Goal: Check status: Check status

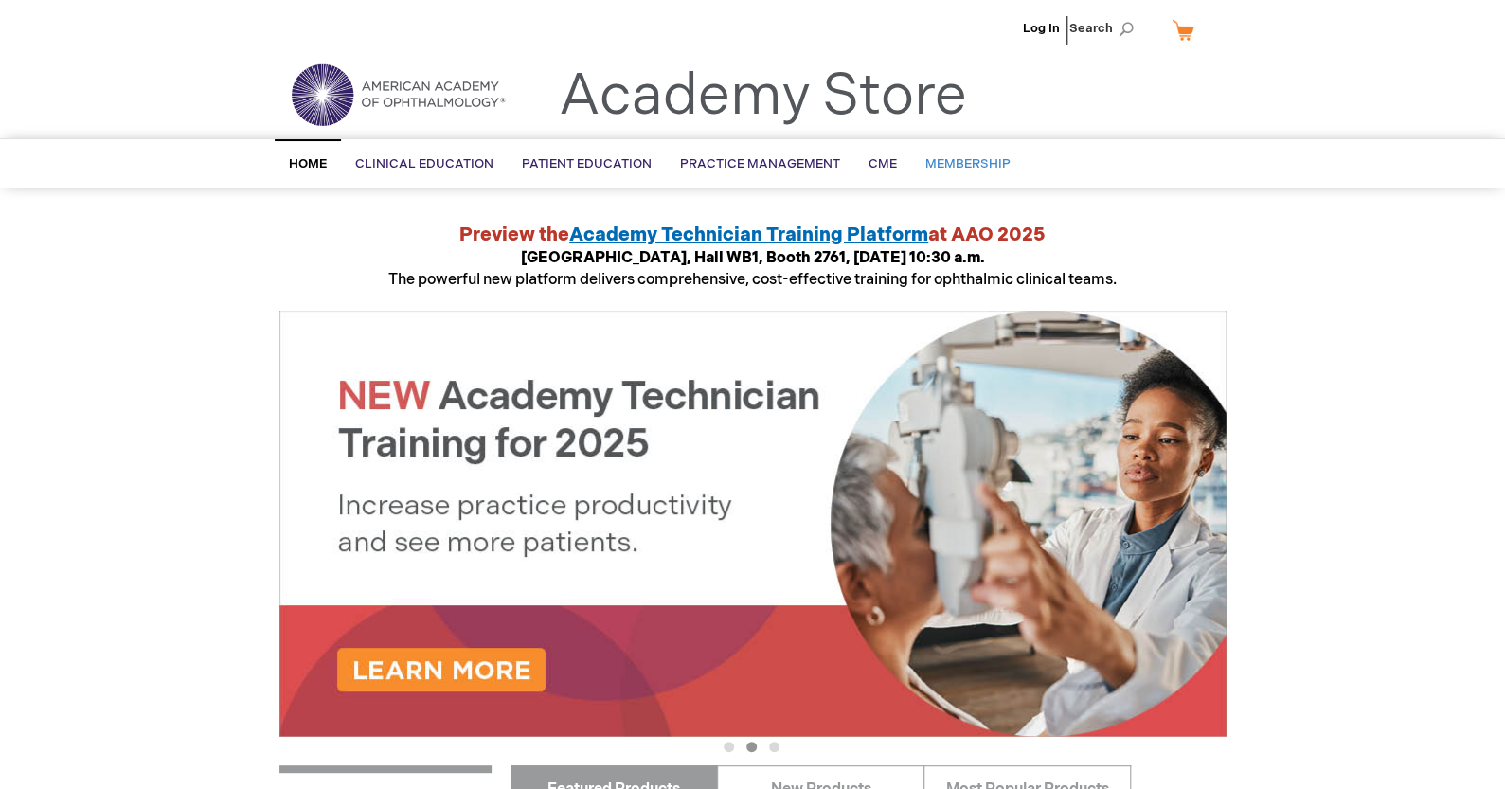
click at [968, 159] on span "Membership" at bounding box center [967, 163] width 85 height 15
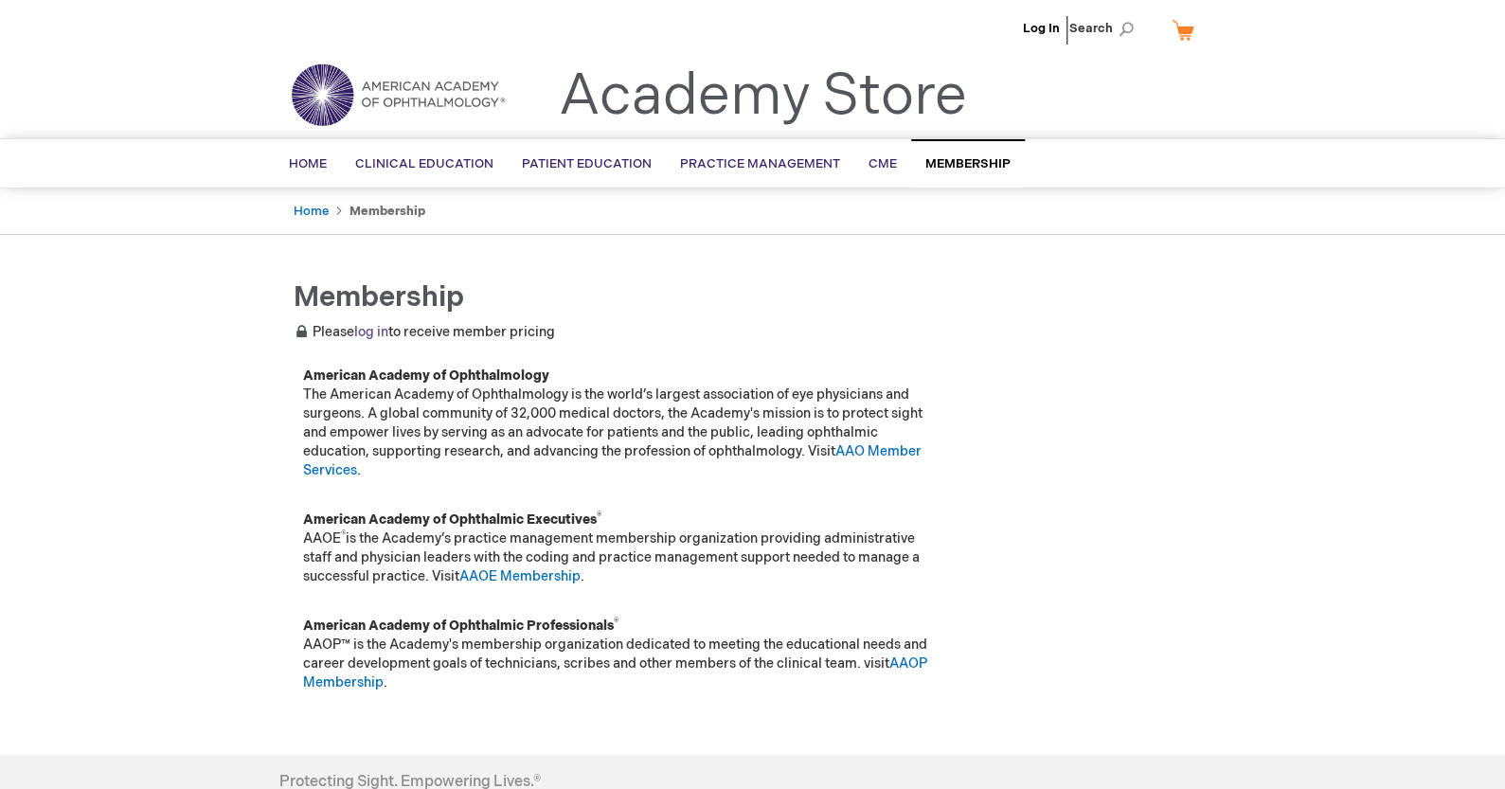
click at [367, 334] on link "log in" at bounding box center [371, 332] width 34 height 16
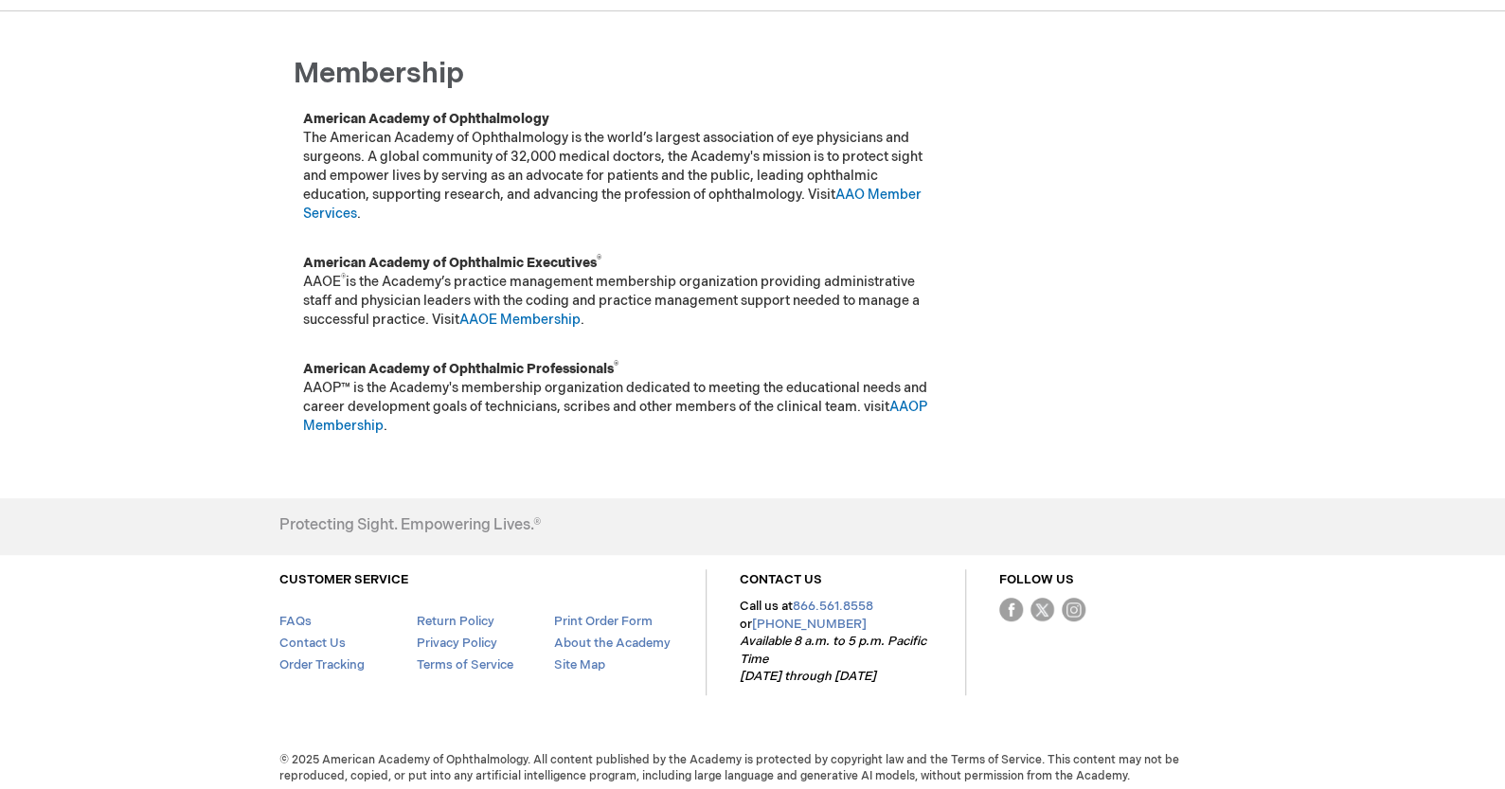
scroll to position [232, 0]
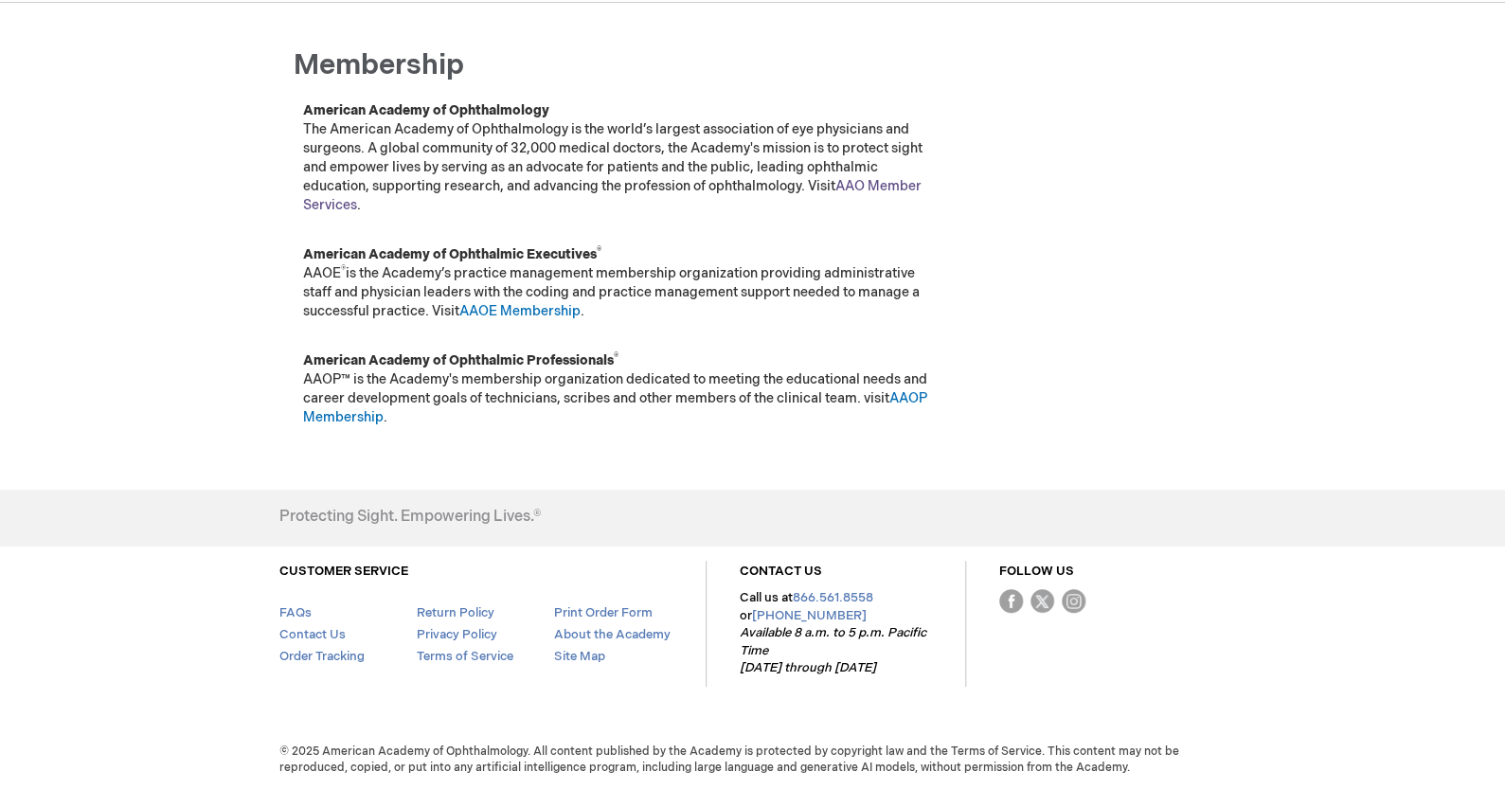
click at [876, 182] on link "AAO Member Services" at bounding box center [612, 195] width 618 height 35
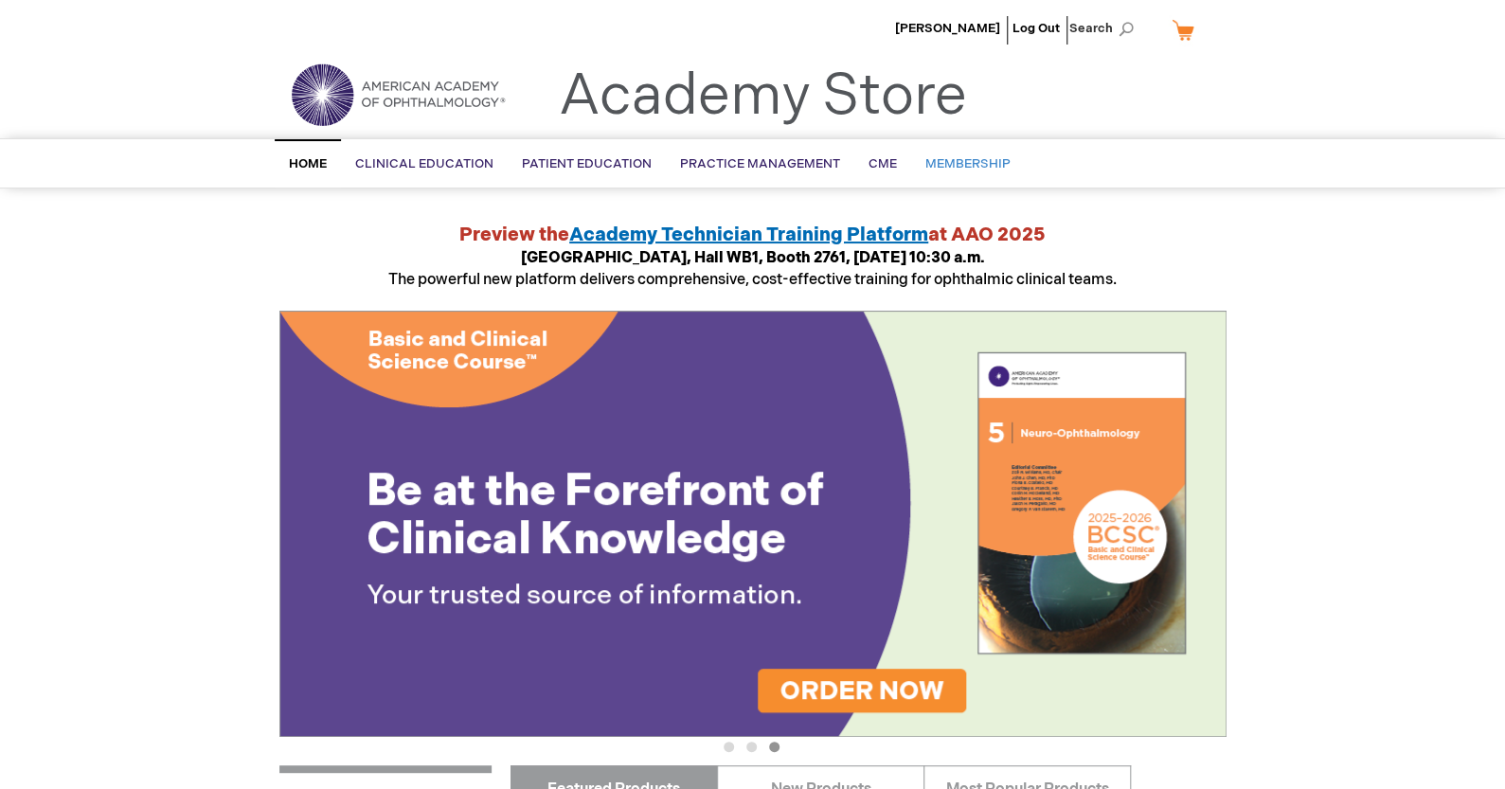
click at [953, 158] on span "Membership" at bounding box center [967, 163] width 85 height 15
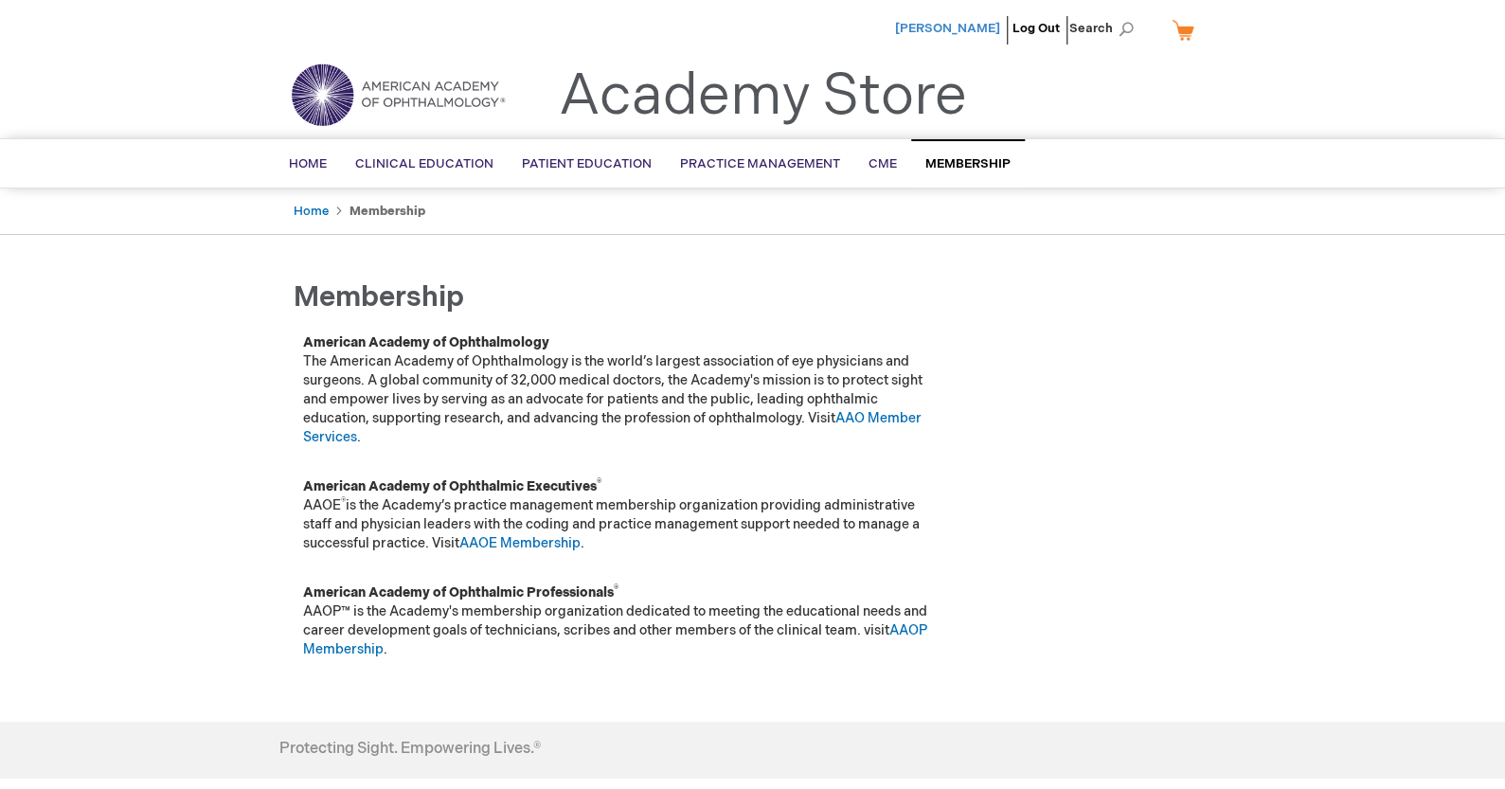
click at [957, 25] on span "Andras Seres" at bounding box center [947, 28] width 105 height 15
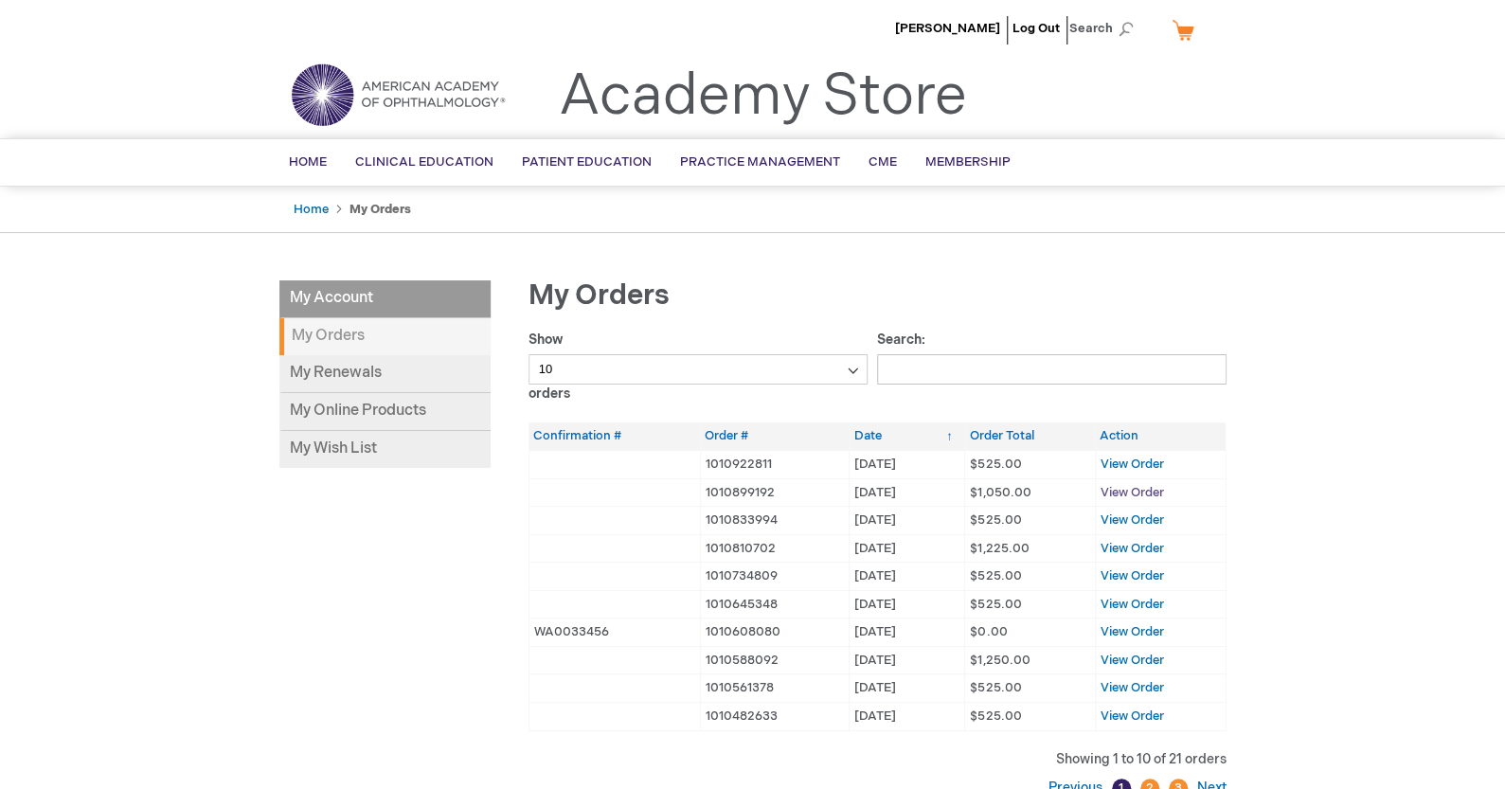
click at [1126, 489] on span "View Order" at bounding box center [1131, 492] width 63 height 15
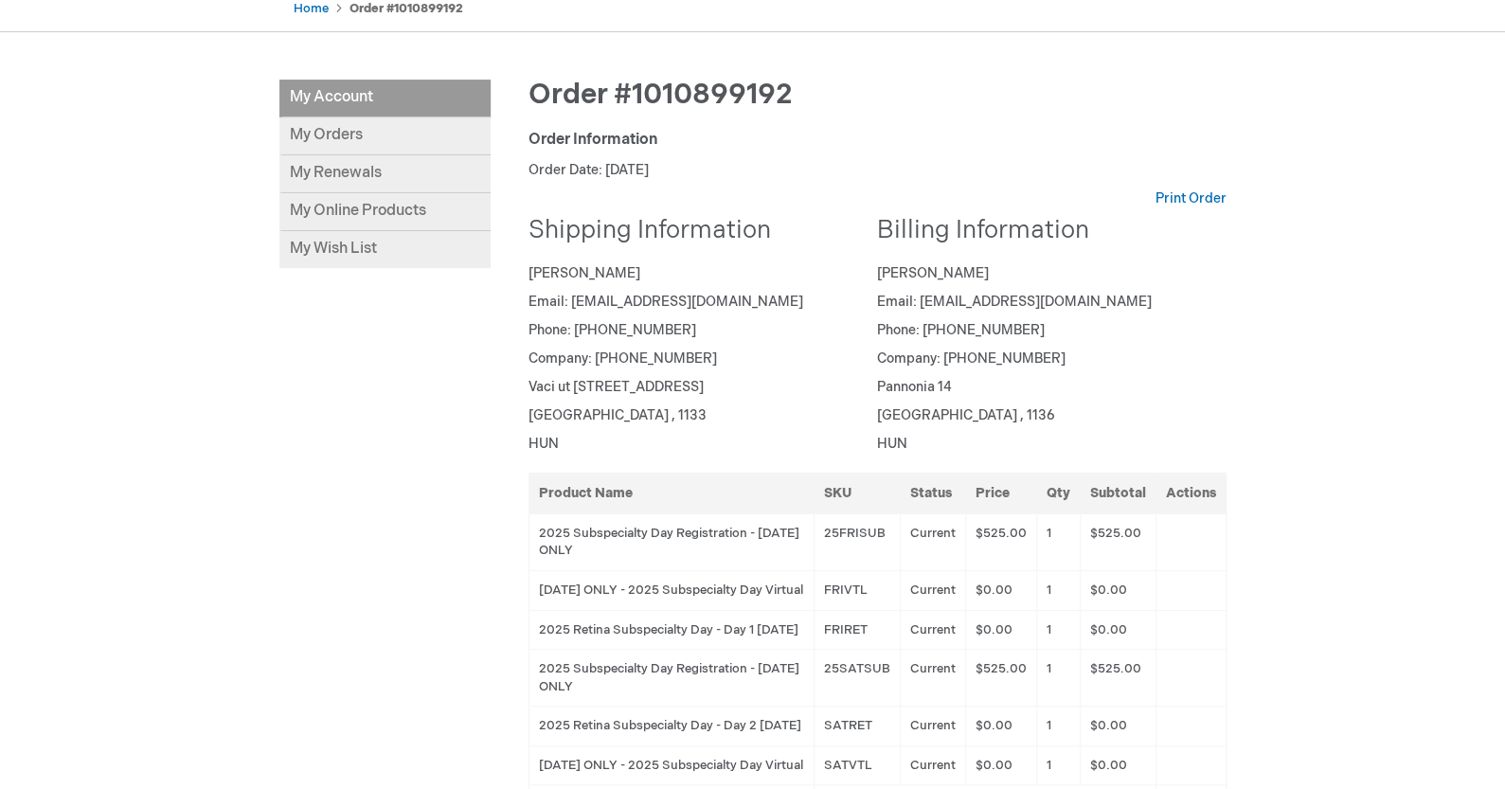
scroll to position [189, 0]
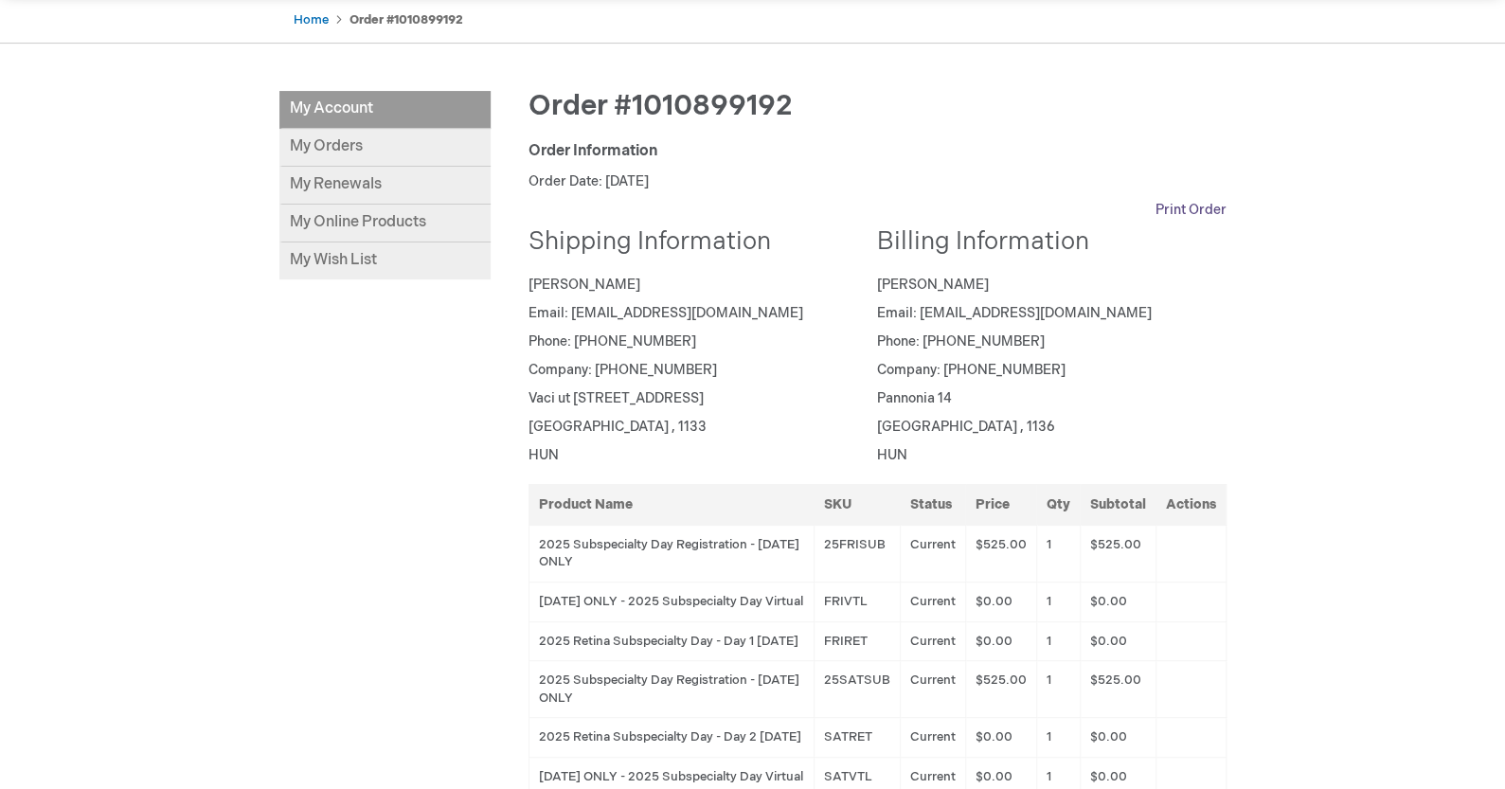
click at [1180, 204] on link "Print Order" at bounding box center [1190, 210] width 71 height 19
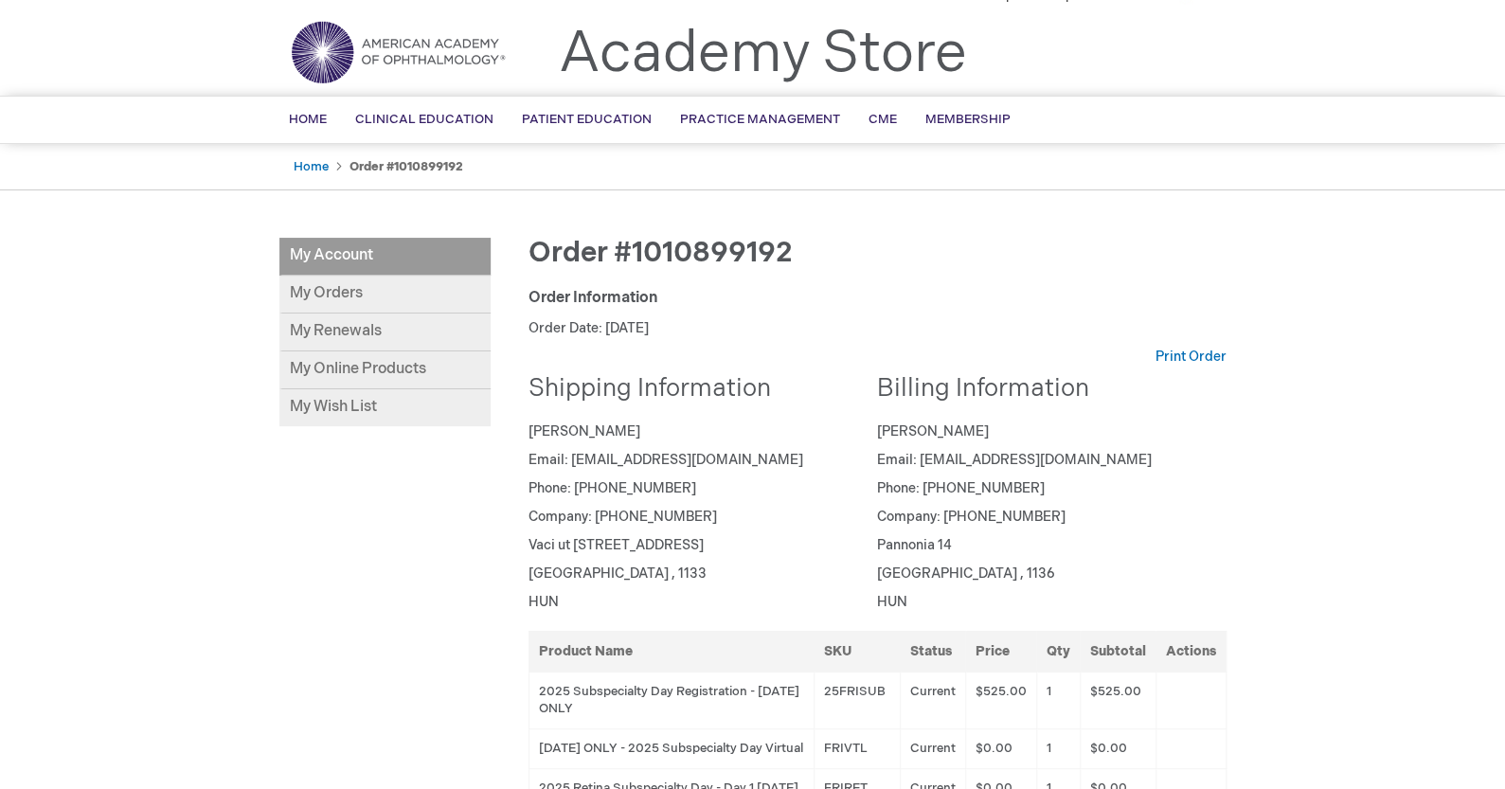
scroll to position [0, 0]
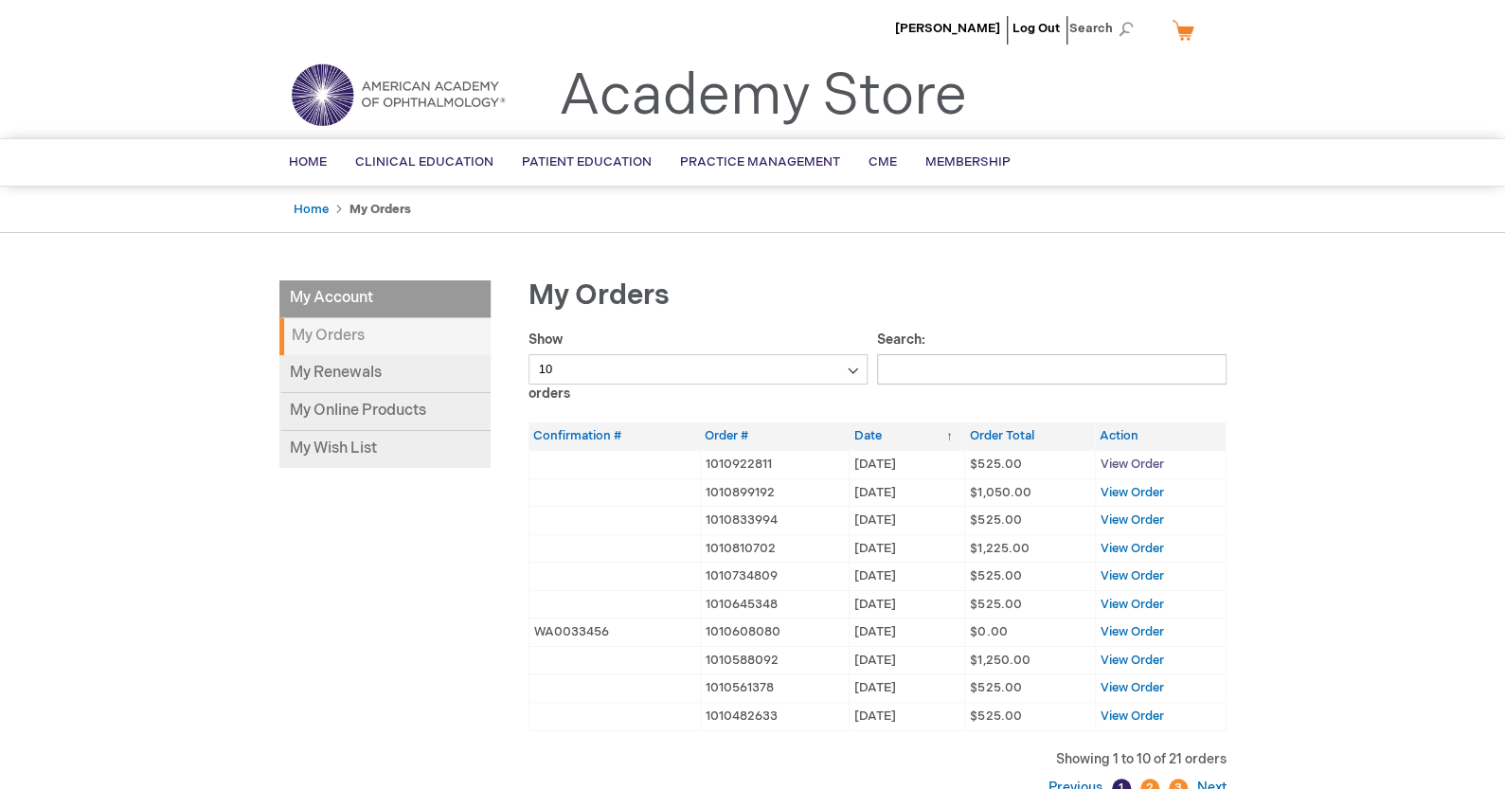
click at [1122, 460] on span "View Order" at bounding box center [1131, 463] width 63 height 15
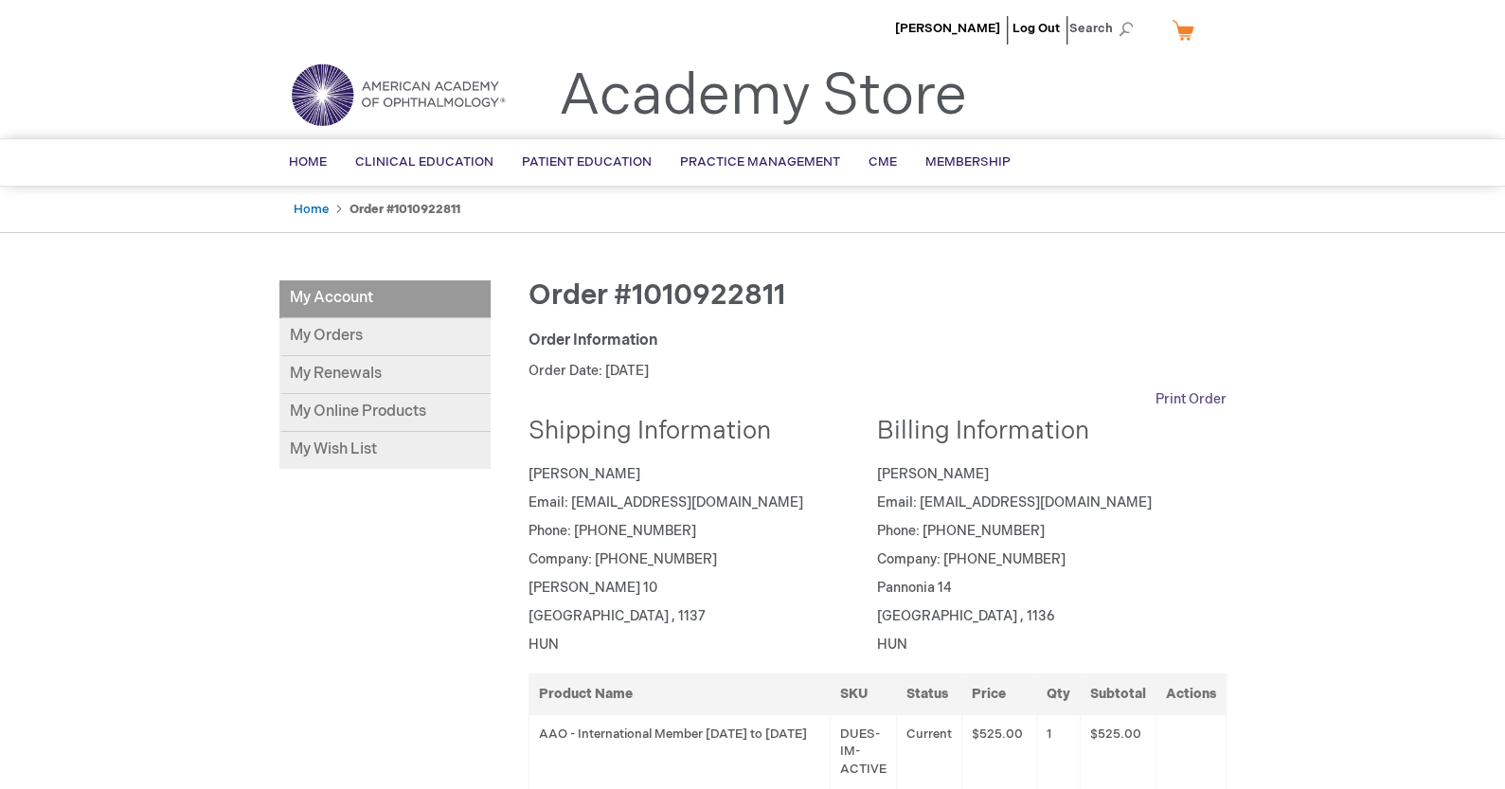
click at [1186, 396] on link "Print Order" at bounding box center [1190, 399] width 71 height 19
